Goal: Task Accomplishment & Management: Manage account settings

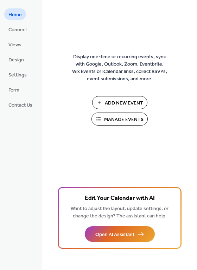
click at [91, 31] on div "Display one-time or recurring events, sync with Google, Outlook, Zoom, Eventbri…" at bounding box center [119, 147] width 155 height 248
click at [101, 101] on button "Add New Event" at bounding box center [119, 102] width 55 height 13
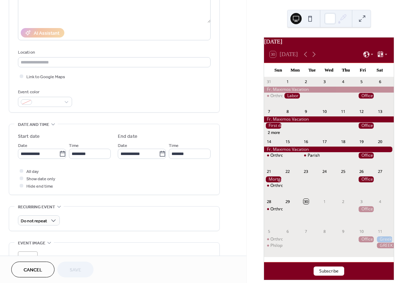
scroll to position [105, 0]
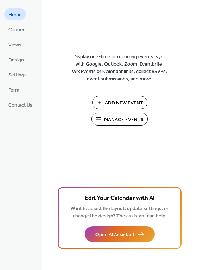
click at [124, 121] on span "Manage Events" at bounding box center [123, 119] width 39 height 7
click at [119, 119] on span "Manage Events" at bounding box center [123, 119] width 39 height 7
click at [113, 118] on span "Manage Events" at bounding box center [123, 119] width 39 height 7
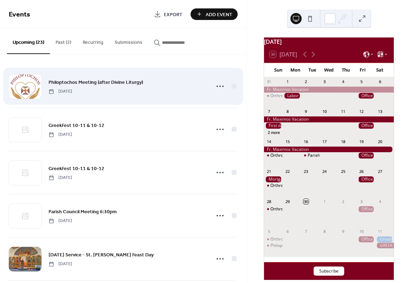
click at [204, 95] on div "Philoptochos Meeting (after Divine Liturgy) [DATE]" at bounding box center [123, 86] width 229 height 43
click at [217, 86] on icon at bounding box center [219, 86] width 11 height 11
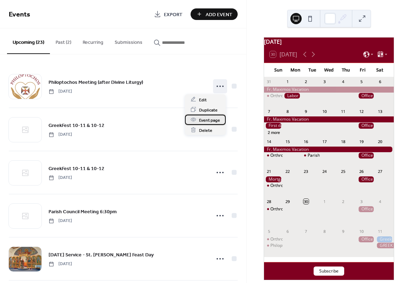
click at [200, 122] on span "Event page" at bounding box center [209, 120] width 21 height 7
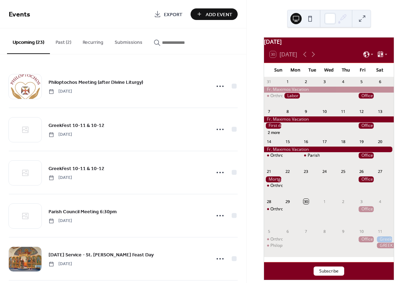
click at [210, 14] on span "Add Event" at bounding box center [218, 14] width 27 height 7
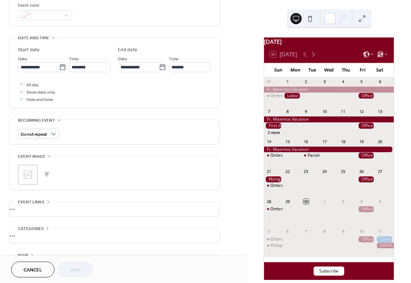
scroll to position [177, 0]
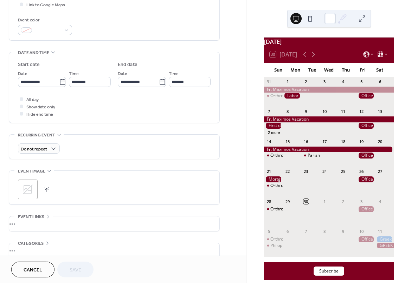
click at [217, 135] on div "Do not repeat" at bounding box center [114, 147] width 210 height 24
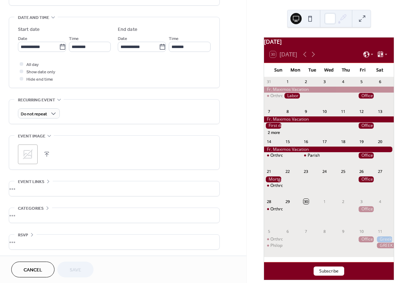
click at [182, 106] on div "Do not repeat" at bounding box center [114, 112] width 192 height 24
click at [46, 182] on div "•••" at bounding box center [114, 189] width 210 height 15
click at [48, 133] on icon at bounding box center [49, 136] width 6 height 6
click at [195, 155] on div "**********" at bounding box center [114, 56] width 211 height 458
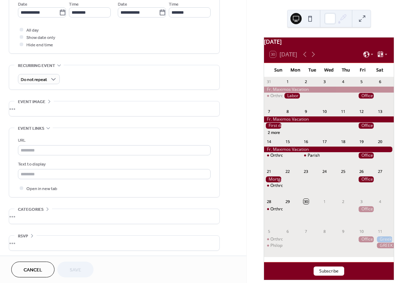
scroll to position [247, 0]
click at [45, 208] on div "•••" at bounding box center [114, 215] width 210 height 15
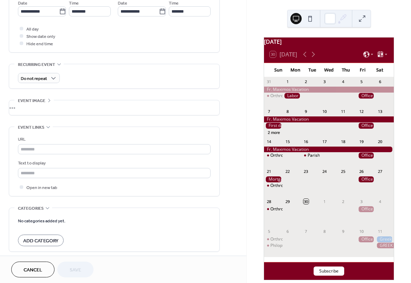
click at [85, 231] on form "No categories added yet. Add Category" at bounding box center [114, 232] width 192 height 30
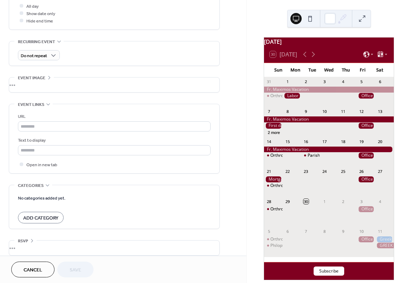
scroll to position [276, 0]
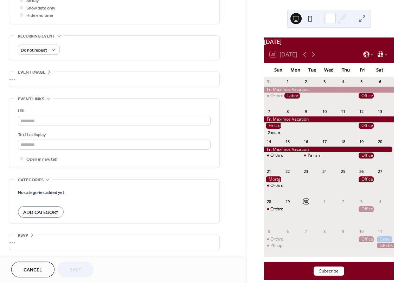
click at [26, 235] on div "•••" at bounding box center [114, 242] width 210 height 15
click at [197, 175] on div "**********" at bounding box center [114, 18] width 211 height 510
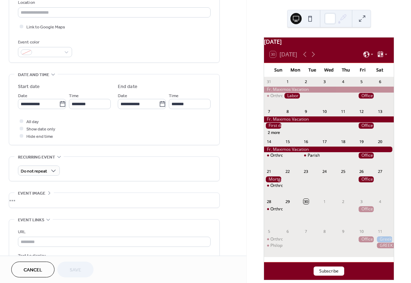
scroll to position [0, 0]
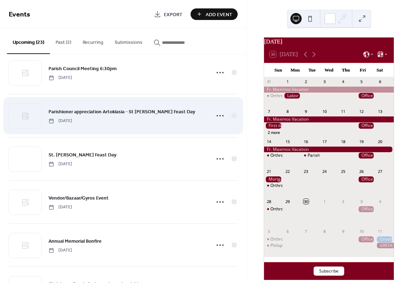
scroll to position [386, 0]
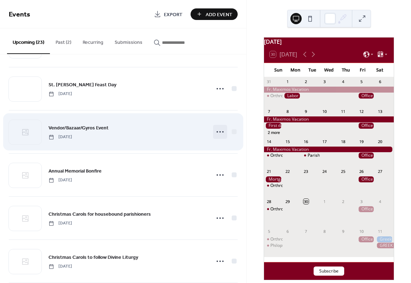
click at [222, 131] on circle at bounding box center [222, 131] width 1 height 1
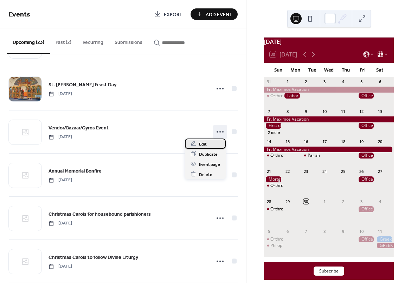
click at [197, 145] on div "Edit" at bounding box center [205, 144] width 41 height 10
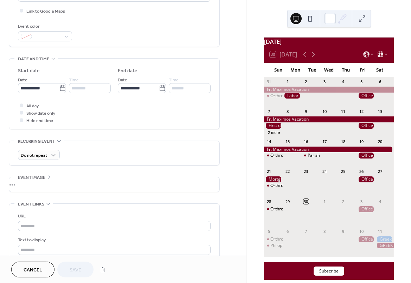
scroll to position [176, 0]
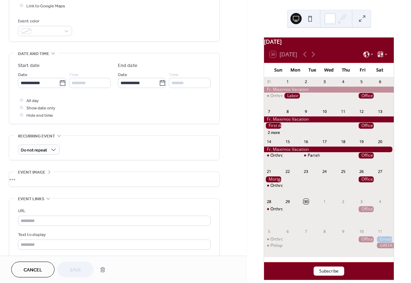
click at [33, 172] on div "•••" at bounding box center [114, 179] width 210 height 15
click at [46, 187] on button "button" at bounding box center [47, 191] width 10 height 10
